Goal: Information Seeking & Learning: Learn about a topic

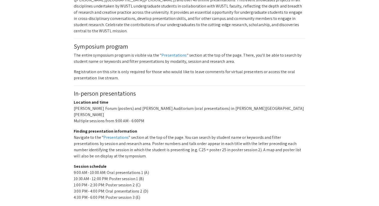
scroll to position [255, 0]
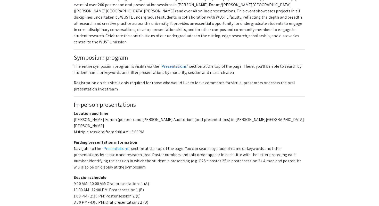
click at [166, 63] on link "Presentations" at bounding box center [173, 65] width 25 height 5
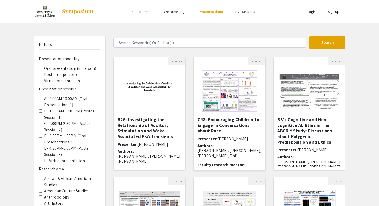
click at [239, 87] on img "Open Presentation <p>C48: Encouraging Children to Engage in Conversations about…" at bounding box center [229, 91] width 65 height 52
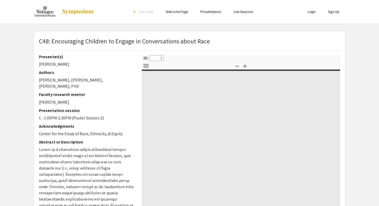
select select "custom"
type input "0"
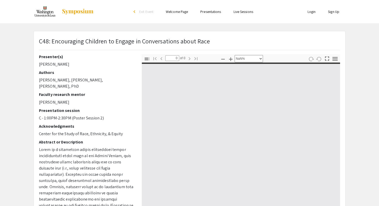
select select "auto"
type input "1"
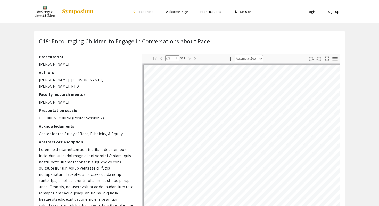
select select "auto"
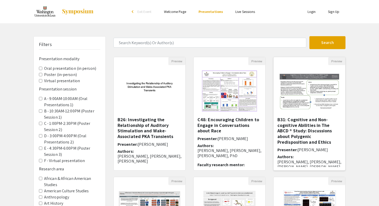
click at [313, 98] on img "Open Presentation <p>B31: Cognitive and Non-cognitive Abilities in The ABCD ® S…" at bounding box center [310, 91] width 72 height 47
select select "custom"
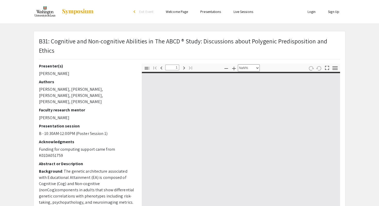
type input "0"
select select "custom"
type input "1"
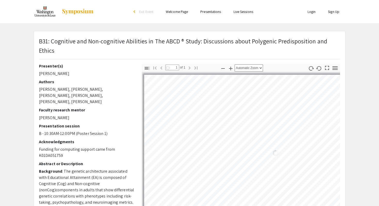
select select "auto"
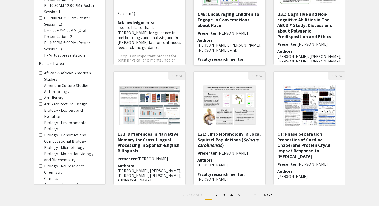
scroll to position [113, 0]
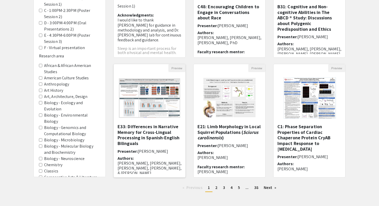
click at [143, 94] on img "Open Presentation <p>E33: Differences in Narrative Memory for Cross-Lingual Pro…" at bounding box center [150, 98] width 72 height 50
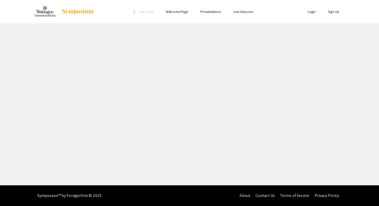
select select "custom"
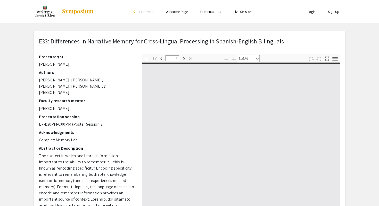
type input "0"
select select "custom"
type input "1"
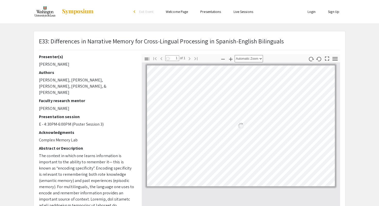
select select "auto"
